Goal: Task Accomplishment & Management: Complete application form

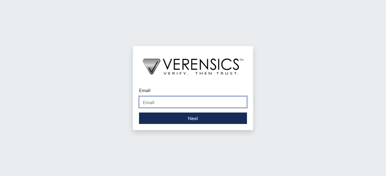
click at [170, 105] on input "Email" at bounding box center [193, 101] width 108 height 11
type input "[PERSON_NAME][DOMAIN_NAME][EMAIL_ADDRESS][PERSON_NAME][DOMAIN_NAME]"
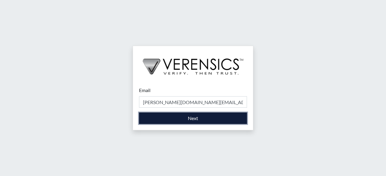
click at [191, 115] on button "Next" at bounding box center [193, 118] width 108 height 11
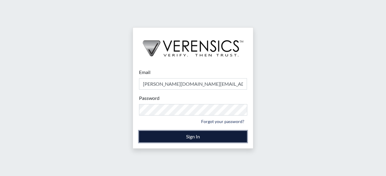
click at [191, 138] on button "Sign In" at bounding box center [193, 136] width 108 height 11
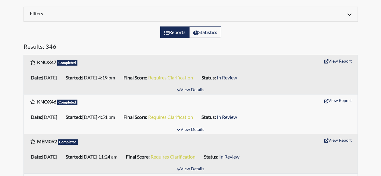
scroll to position [121, 0]
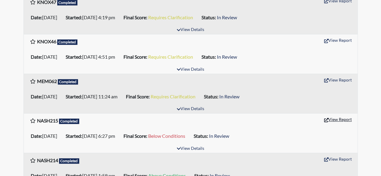
click at [335, 118] on button "View Report" at bounding box center [338, 119] width 33 height 9
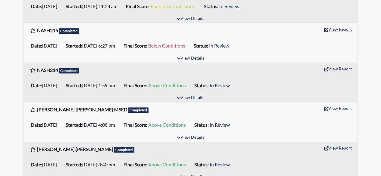
scroll to position [0, 0]
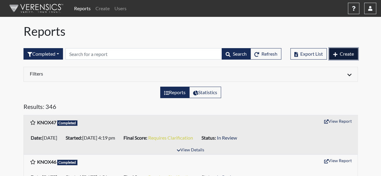
click at [346, 50] on button "Create" at bounding box center [344, 53] width 29 height 11
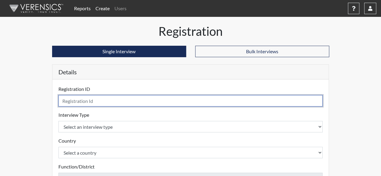
click at [91, 100] on input "text" at bounding box center [190, 100] width 265 height 11
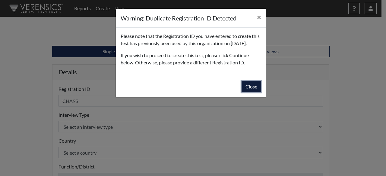
click at [252, 93] on button "Close" at bounding box center [252, 86] width 20 height 11
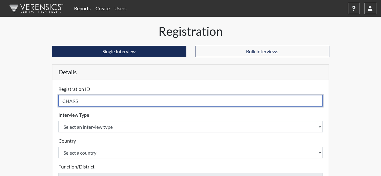
click at [79, 99] on input "CHA95" at bounding box center [190, 100] width 265 height 11
type input "CHA96"
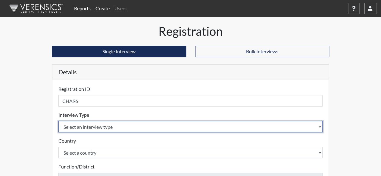
click at [322, 126] on select "Select an interview type Pre-Employment" at bounding box center [190, 126] width 265 height 11
select select "c2470aee-a530-11ea-a930-026c882af335"
click at [58, 121] on select "Select an interview type Pre-Employment" at bounding box center [190, 126] width 265 height 11
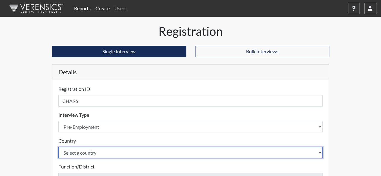
click at [319, 149] on select "Select a country [GEOGRAPHIC_DATA] [GEOGRAPHIC_DATA]" at bounding box center [190, 152] width 265 height 11
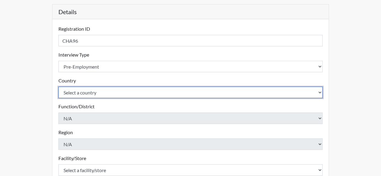
click at [319, 89] on select "Select a country [GEOGRAPHIC_DATA] [GEOGRAPHIC_DATA]" at bounding box center [190, 92] width 265 height 11
select select "united-states-of-[GEOGRAPHIC_DATA]"
click at [58, 87] on select "Select a country [GEOGRAPHIC_DATA] [GEOGRAPHIC_DATA]" at bounding box center [190, 92] width 265 height 11
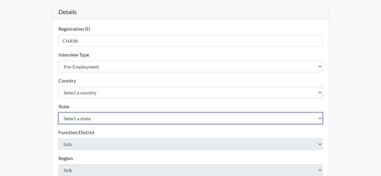
click at [321, 115] on select "Select a state [US_STATE] [US_STATE] [US_STATE] [US_STATE] [US_STATE] [US_STATE…" at bounding box center [190, 118] width 265 height 11
select select "TN"
click at [58, 113] on select "Select a state [US_STATE] [US_STATE] [US_STATE] [US_STATE] [US_STATE] [US_STATE…" at bounding box center [190, 118] width 265 height 11
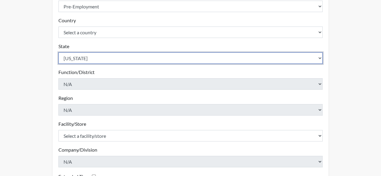
scroll to position [188, 0]
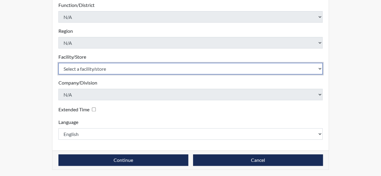
click at [320, 65] on select "Select a facility/store [GEOGRAPHIC_DATA], [US_STATE] [GEOGRAPHIC_DATA], [US_ST…" at bounding box center [190, 68] width 265 height 11
select select "68a50543-6780-4acf-b042-7a62721d25bb"
click at [58, 63] on select "Select a facility/store [GEOGRAPHIC_DATA], [US_STATE] [GEOGRAPHIC_DATA], [US_ST…" at bounding box center [190, 68] width 265 height 11
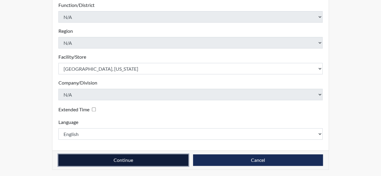
click at [125, 158] on button "Continue" at bounding box center [123, 160] width 130 height 11
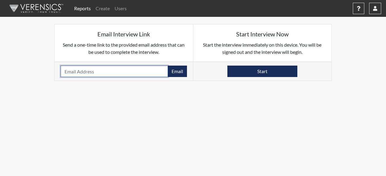
click at [73, 69] on input "email" at bounding box center [114, 71] width 107 height 11
type input "[EMAIL_ADDRESS][DOMAIN_NAME]"
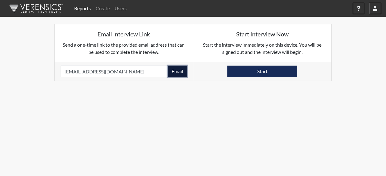
click at [176, 69] on button "Email" at bounding box center [177, 71] width 19 height 11
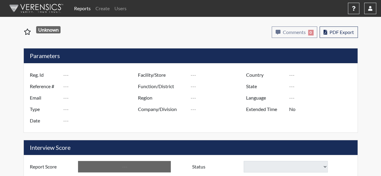
type input "NASH215"
type input "51064"
type input "[EMAIL_ADDRESS][DOMAIN_NAME]"
type input "Pre-Employment"
type input "[DATE]"
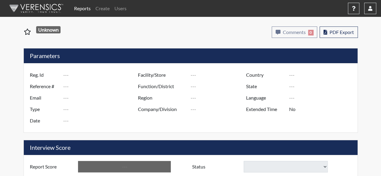
type input "[GEOGRAPHIC_DATA], [US_STATE]"
type input "[GEOGRAPHIC_DATA]"
type input "[US_STATE]"
type input "English"
type input "Below Conditions"
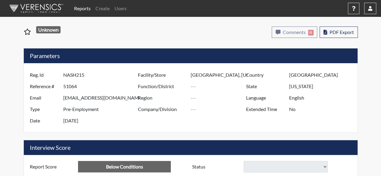
select select
